Goal: Transaction & Acquisition: Purchase product/service

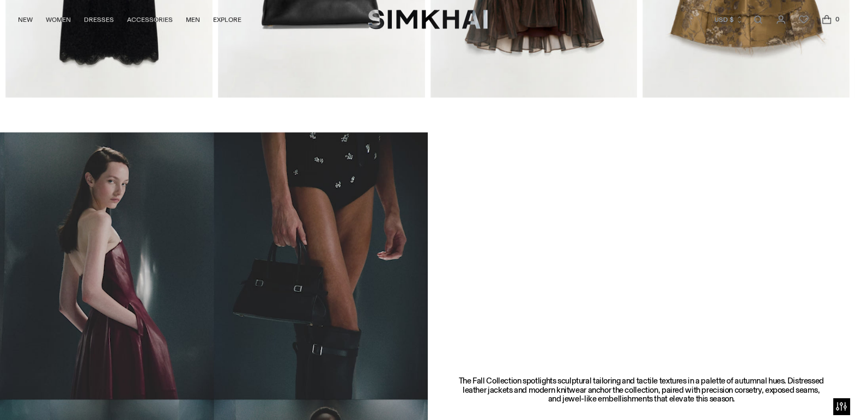
scroll to position [509, 0]
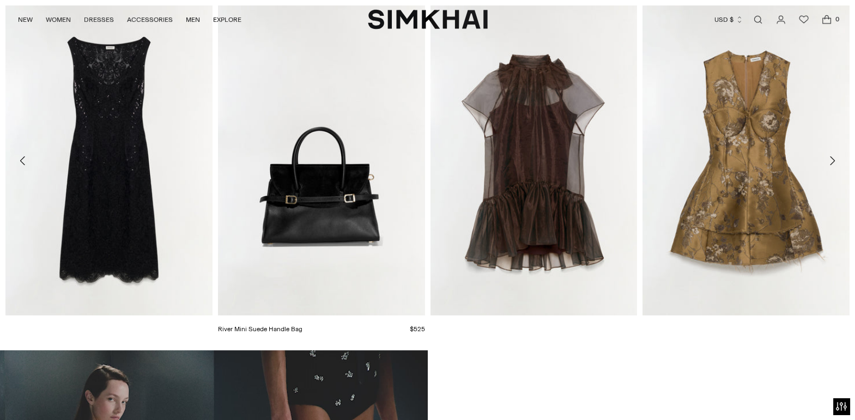
click at [0, 0] on img at bounding box center [0, 0] width 0 height 0
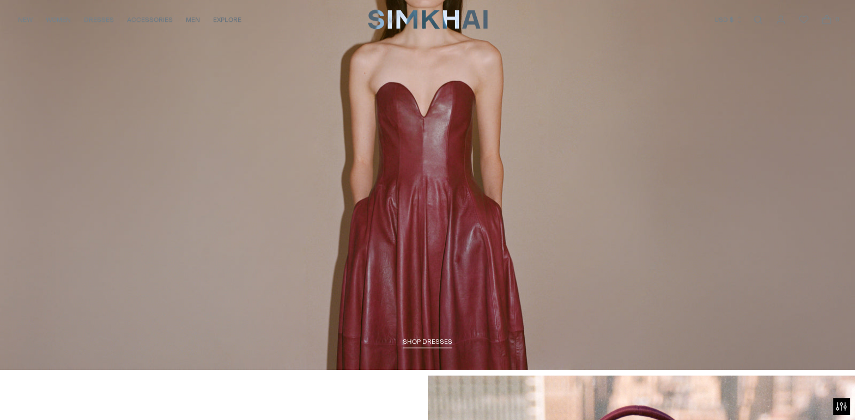
scroll to position [1599, 0]
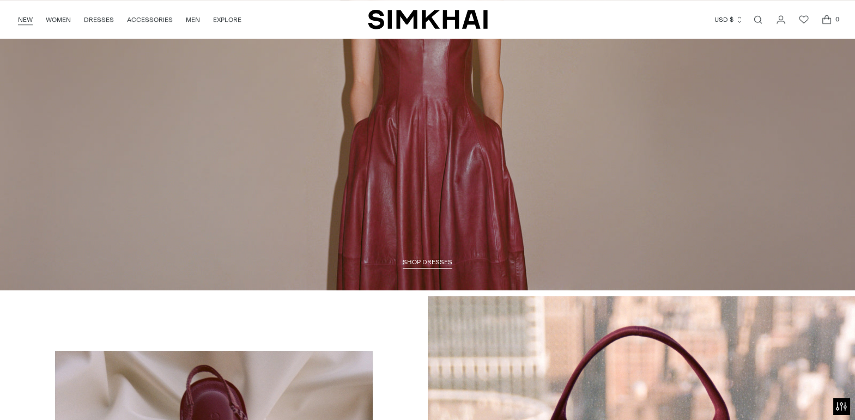
click at [18, 17] on link "NEW" at bounding box center [25, 20] width 15 height 24
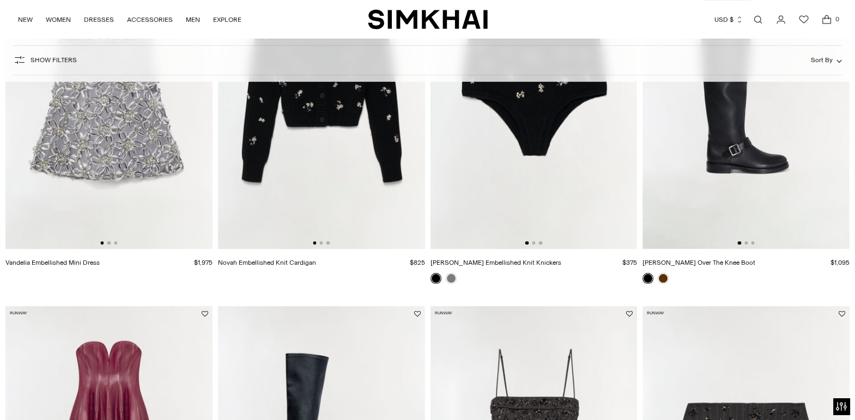
scroll to position [945, 0]
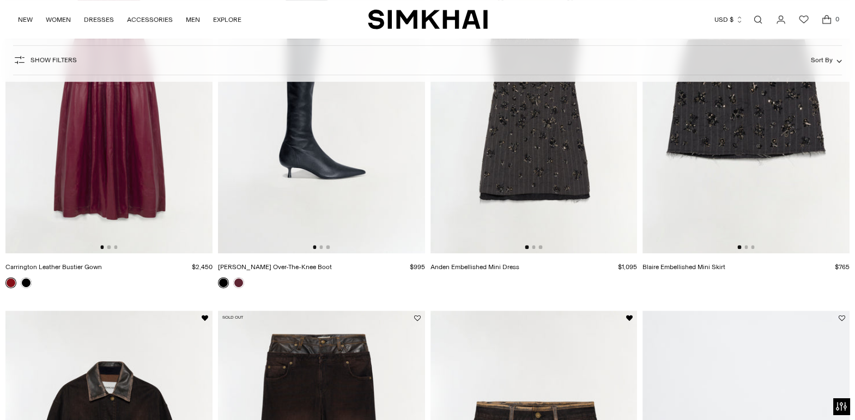
click at [588, 131] on img at bounding box center [534, 98] width 207 height 311
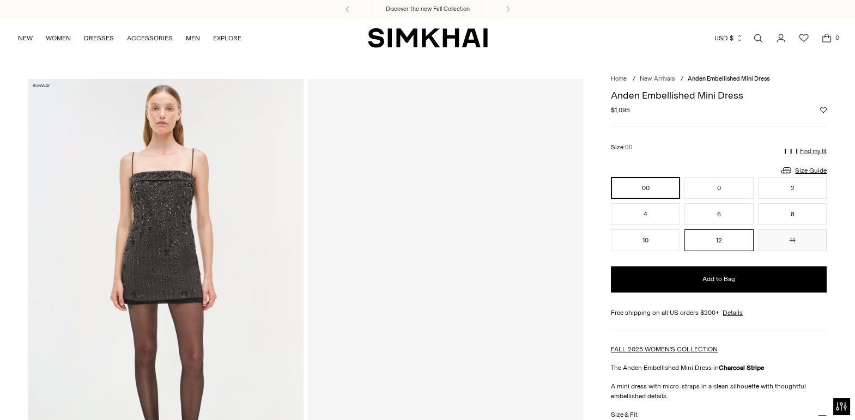
click at [741, 247] on button "12" at bounding box center [719, 240] width 69 height 22
click at [655, 243] on button "10" at bounding box center [645, 240] width 69 height 22
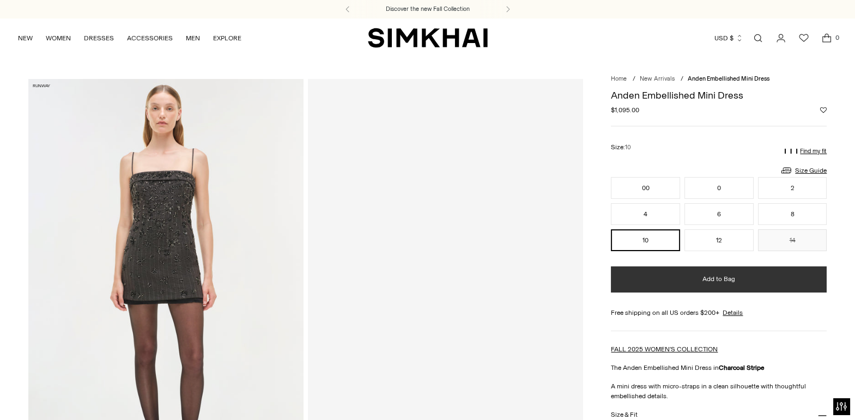
click at [671, 281] on button "Add to Bag" at bounding box center [719, 280] width 216 height 26
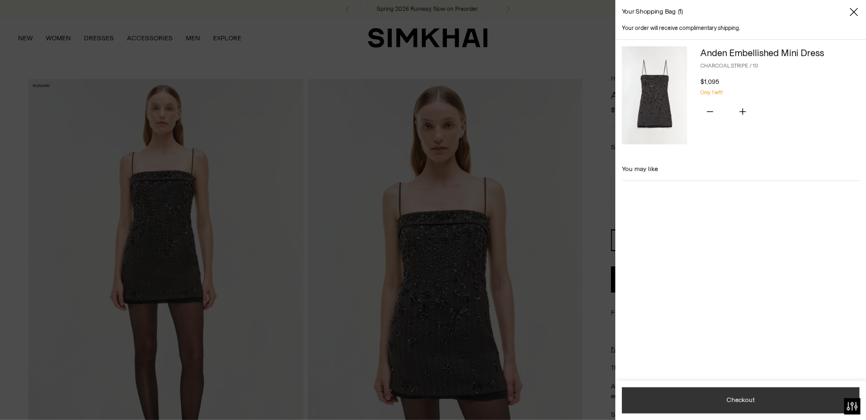
click at [765, 388] on button "Checkout" at bounding box center [741, 401] width 238 height 26
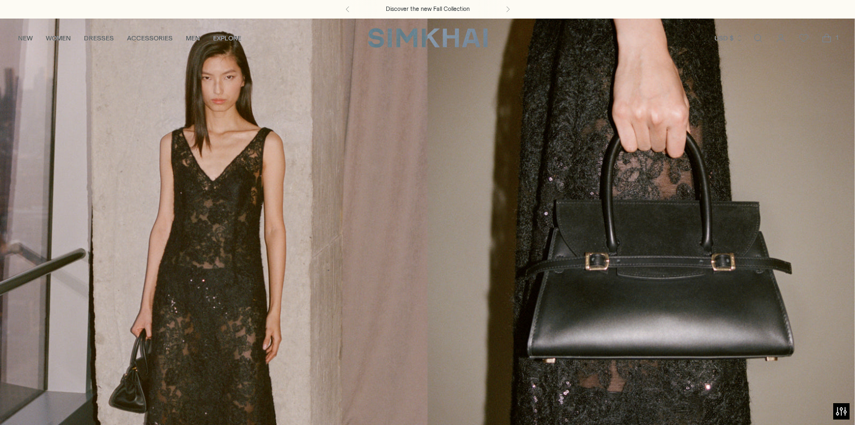
click at [828, 40] on icon "Open cart modal" at bounding box center [826, 38] width 15 height 11
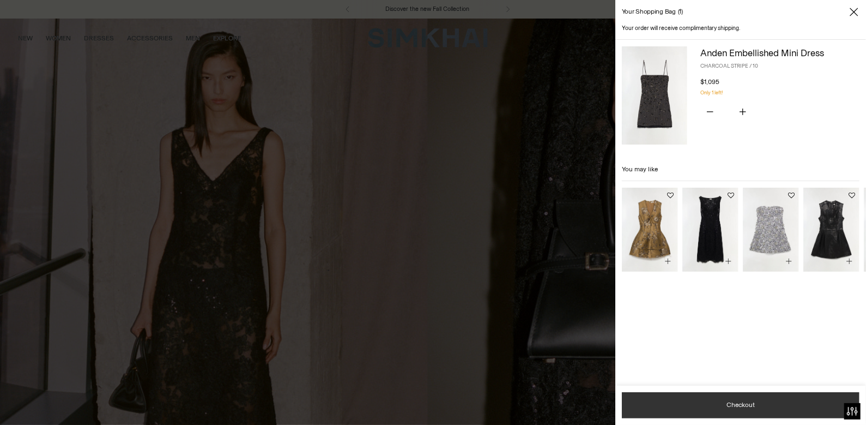
click at [771, 405] on button "Checkout" at bounding box center [741, 405] width 238 height 26
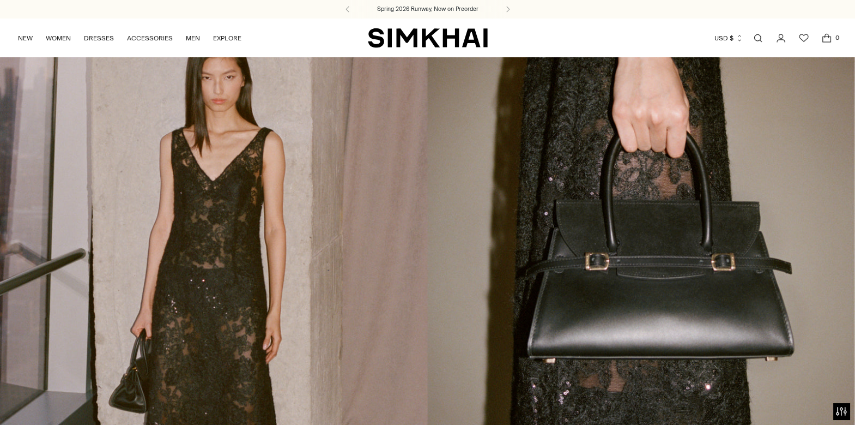
click at [826, 39] on icon "Open cart modal" at bounding box center [826, 38] width 15 height 11
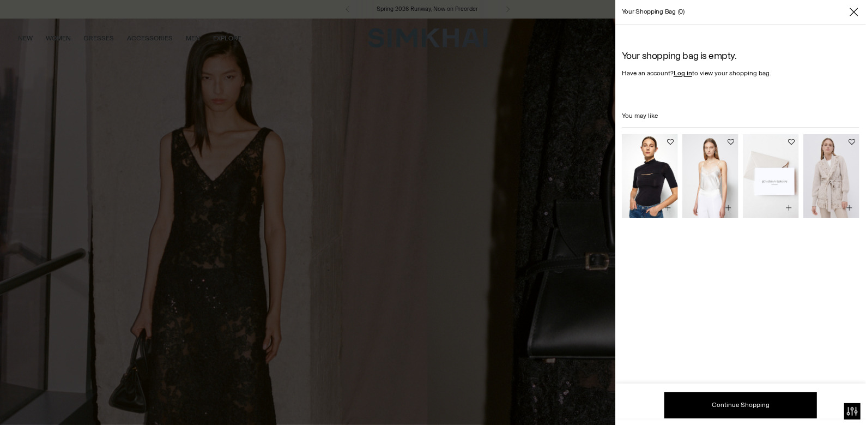
click at [552, 37] on div at bounding box center [433, 212] width 866 height 425
